Goal: Transaction & Acquisition: Purchase product/service

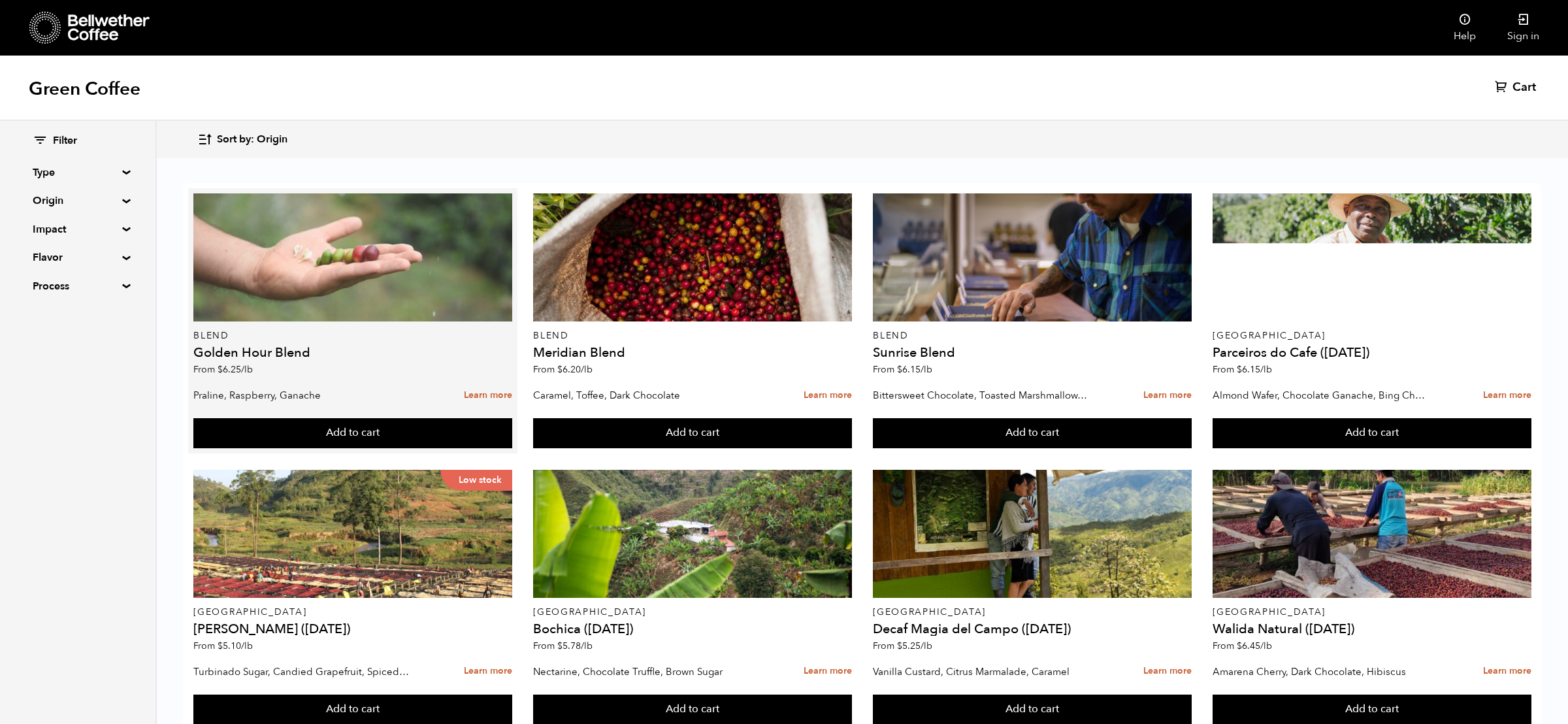
scroll to position [85, 0]
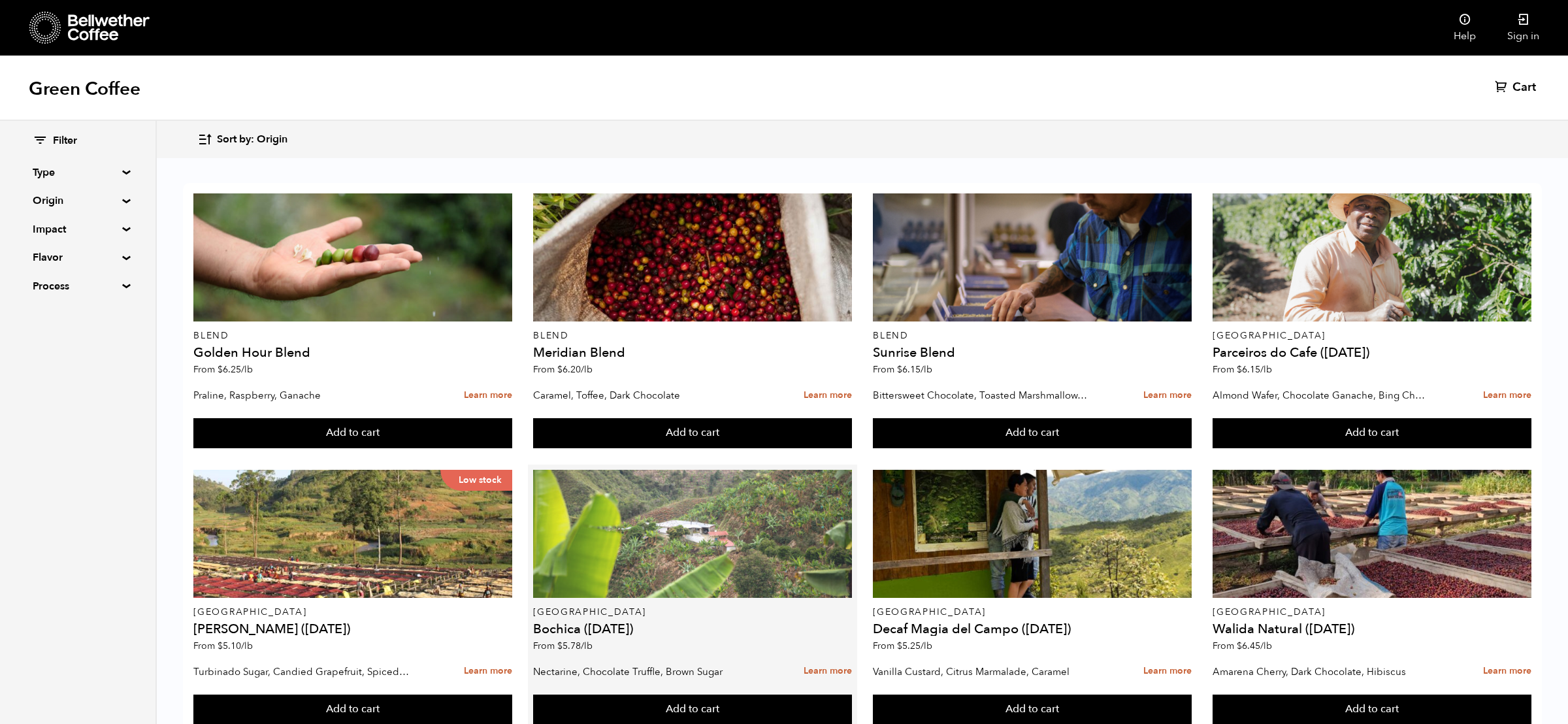
click at [576, 493] on div at bounding box center [692, 534] width 318 height 128
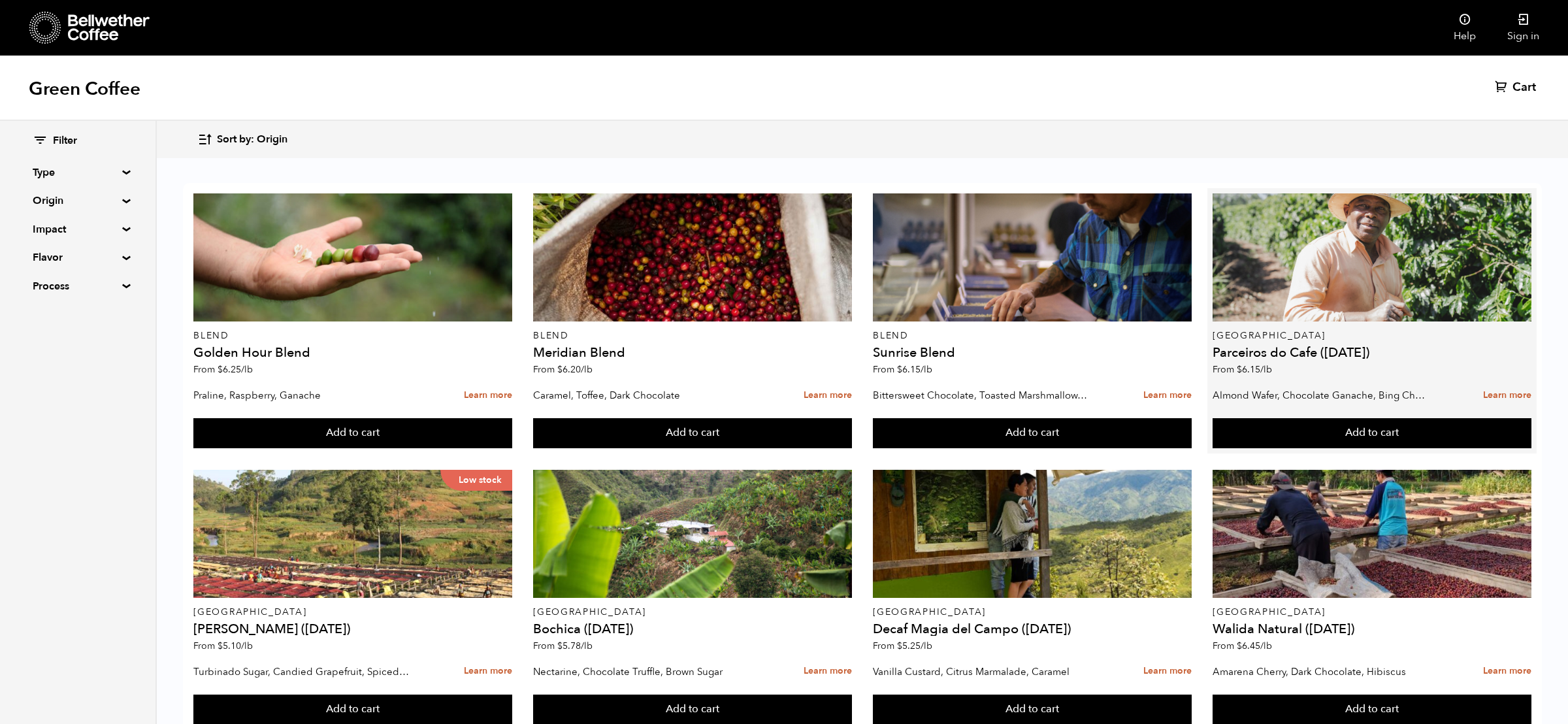
click at [1253, 346] on h4 "Parceiros do Cafe ([DATE])" at bounding box center [1371, 353] width 318 height 13
click at [1236, 332] on p "[GEOGRAPHIC_DATA]" at bounding box center [1371, 336] width 318 height 9
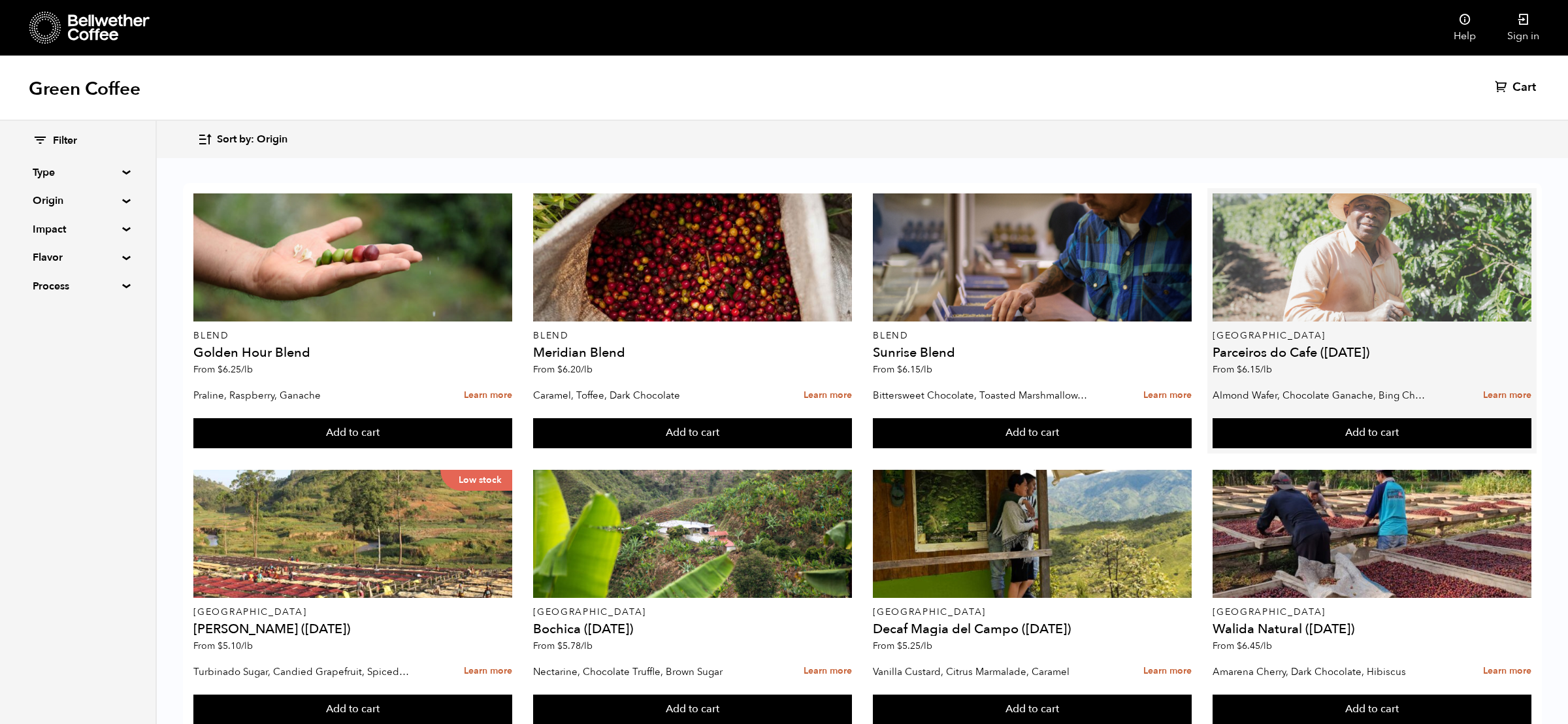
click at [1253, 222] on div at bounding box center [1371, 258] width 318 height 128
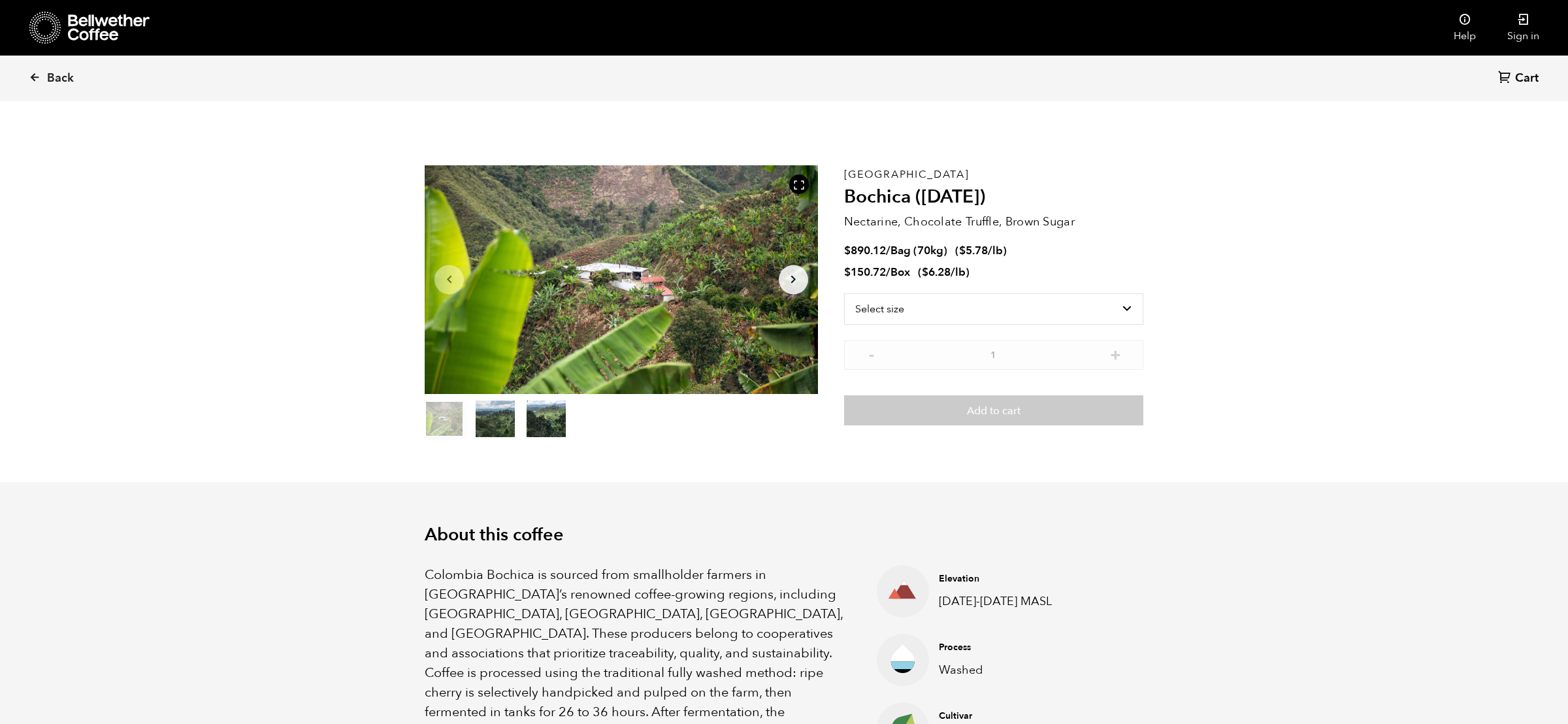
scroll to position [569, 696]
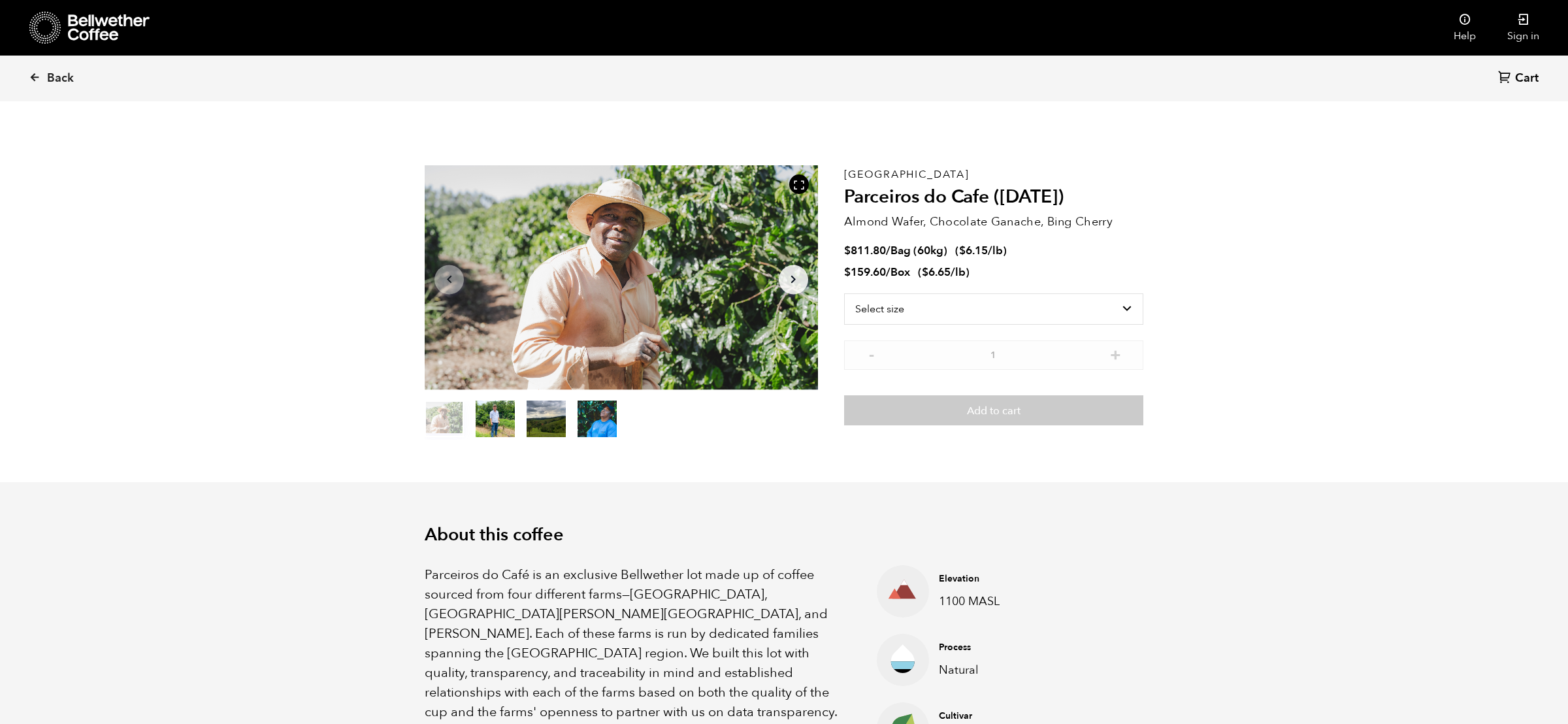
scroll to position [569, 696]
